Goal: Task Accomplishment & Management: Use online tool/utility

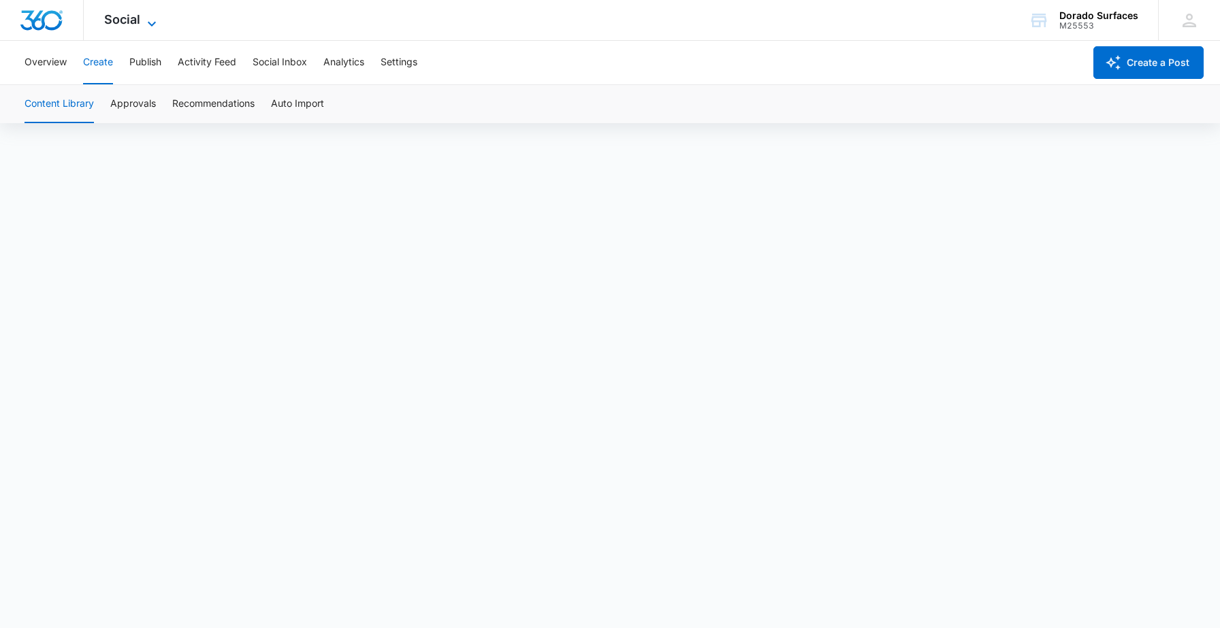
click at [132, 22] on span "Social" at bounding box center [122, 19] width 36 height 14
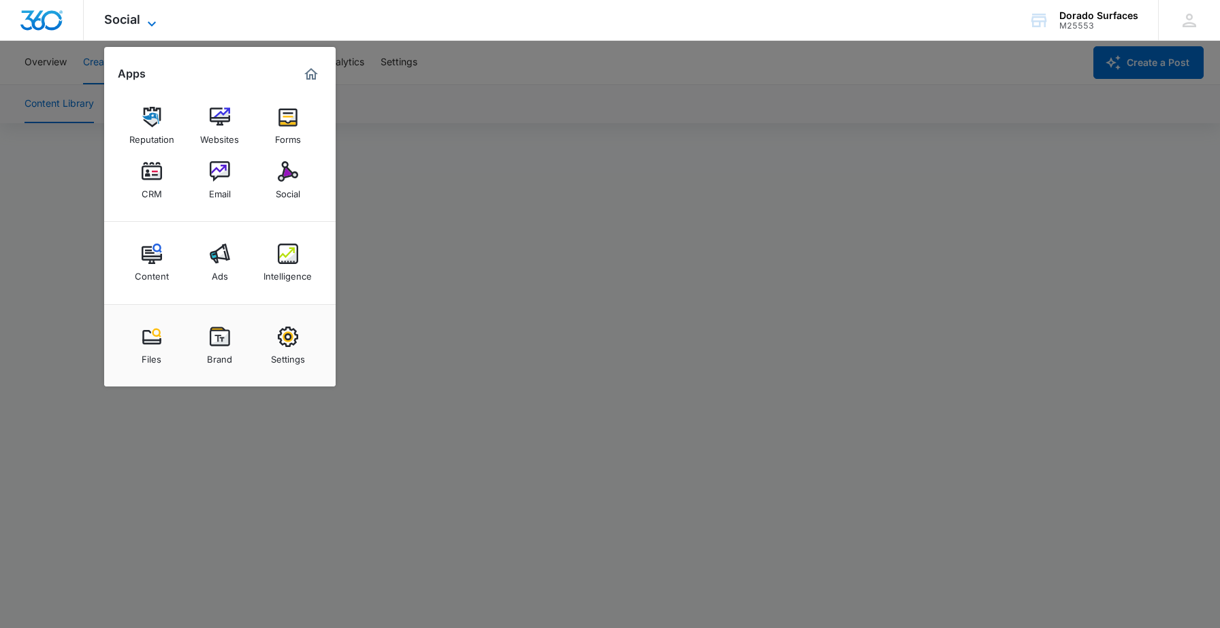
click at [133, 16] on span "Social" at bounding box center [122, 19] width 36 height 14
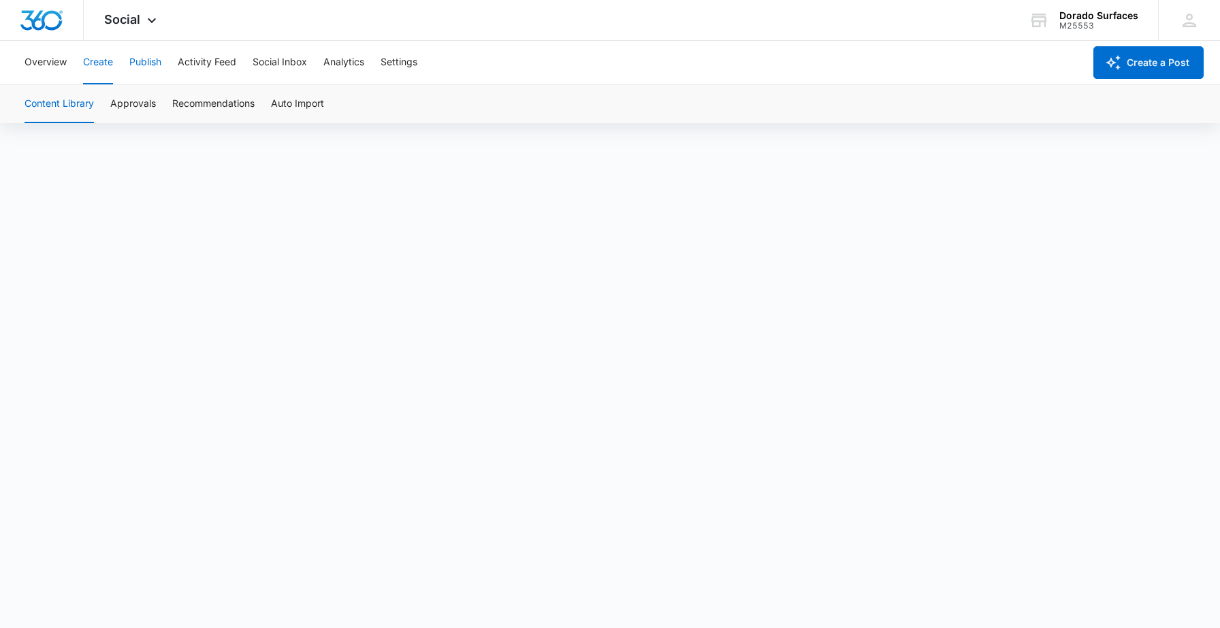
click at [149, 67] on button "Publish" at bounding box center [145, 63] width 32 height 44
click at [102, 57] on button "Create" at bounding box center [98, 63] width 30 height 44
click at [150, 59] on button "Publish" at bounding box center [145, 63] width 32 height 44
click at [204, 67] on button "Activity Feed" at bounding box center [207, 63] width 59 height 44
click at [147, 63] on button "Publish" at bounding box center [145, 63] width 32 height 44
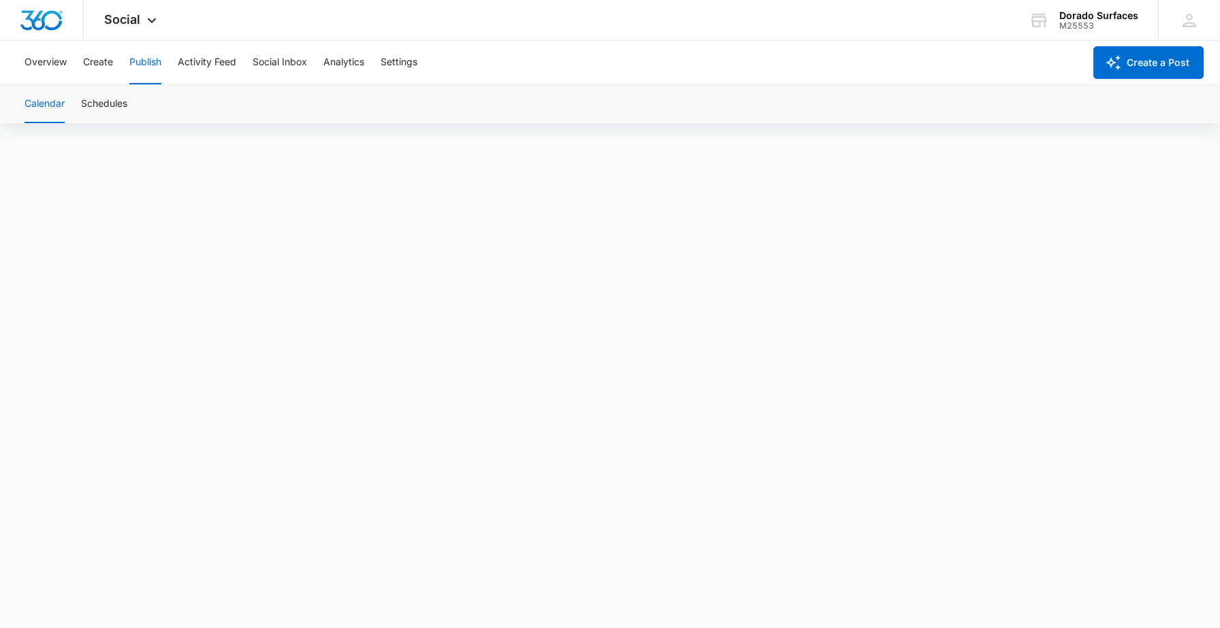
scroll to position [10, 0]
click at [149, 62] on button "Publish" at bounding box center [145, 63] width 32 height 44
